Goal: Information Seeking & Learning: Learn about a topic

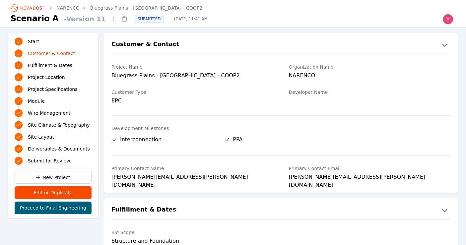
click at [151, 9] on link "Bluegrass Plains - [GEOGRAPHIC_DATA] - COOP2" at bounding box center [146, 8] width 112 height 7
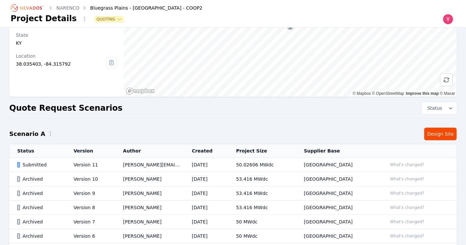
scroll to position [70, 0]
click at [390, 162] on button "What's changed?" at bounding box center [407, 164] width 40 height 7
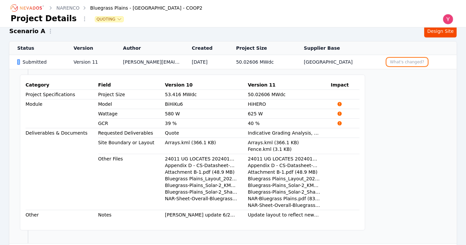
scroll to position [172, 0]
click at [280, 56] on td "50.02606 MWdc" at bounding box center [262, 63] width 68 height 14
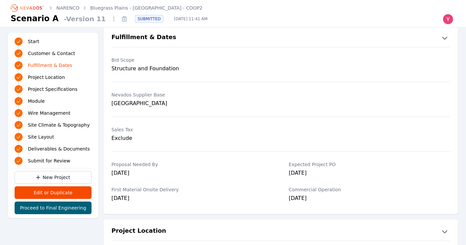
scroll to position [172, 0]
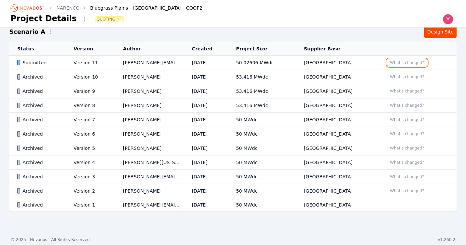
click at [402, 63] on button "What's changed?" at bounding box center [407, 62] width 40 height 7
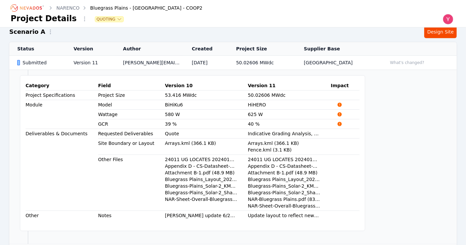
click at [296, 64] on td "50.02606 MWdc" at bounding box center [262, 63] width 68 height 14
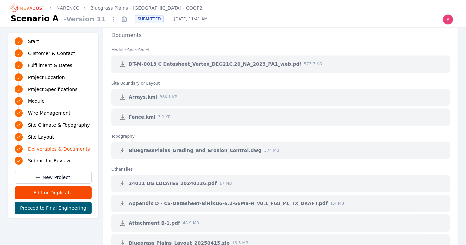
scroll to position [1430, 0]
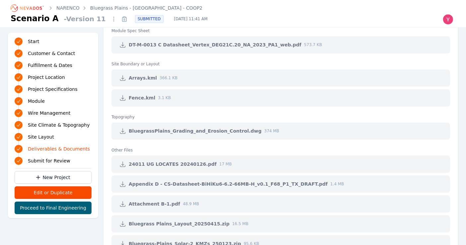
click at [118, 180] on link at bounding box center [123, 184] width 12 height 12
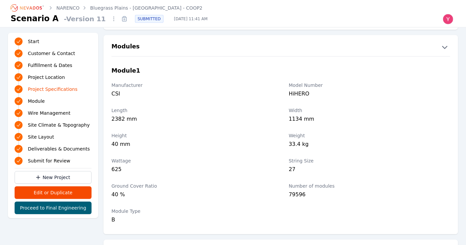
scroll to position [717, 0]
click at [262, 60] on div "Module 1 Manufacturer CSI Model Number HiHERO Length 2382 mm Width 1134 mm Heig…" at bounding box center [281, 142] width 355 height 172
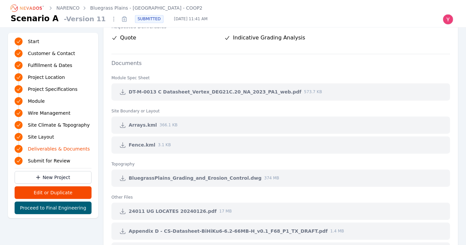
scroll to position [1384, 0]
click at [128, 11] on ol "NARENCO Bluegrass Plains - [GEOGRAPHIC_DATA] - COOP2" at bounding box center [107, 8] width 192 height 11
click at [128, 11] on link "Bluegrass Plains - [GEOGRAPHIC_DATA] - COOP2" at bounding box center [146, 8] width 112 height 7
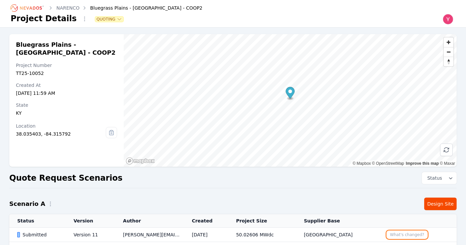
click at [403, 234] on button "What's changed?" at bounding box center [407, 234] width 40 height 7
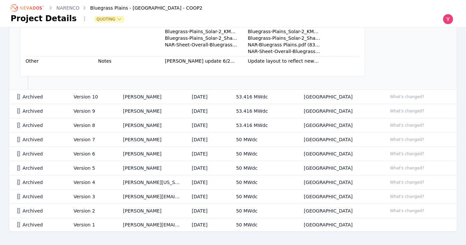
scroll to position [337, 0]
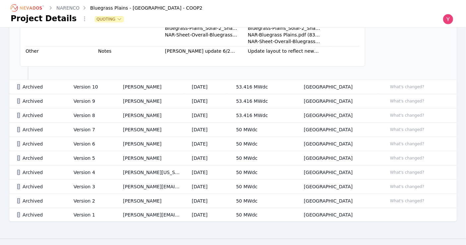
click at [366, 208] on td "[GEOGRAPHIC_DATA]" at bounding box center [337, 215] width 83 height 14
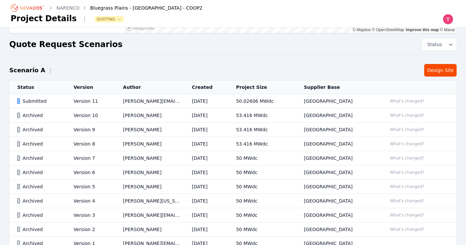
scroll to position [175, 0]
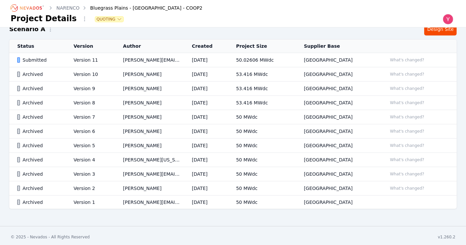
click at [129, 59] on td "[PERSON_NAME][EMAIL_ADDRESS][PERSON_NAME][DOMAIN_NAME]" at bounding box center [149, 60] width 69 height 14
